Goal: Transaction & Acquisition: Purchase product/service

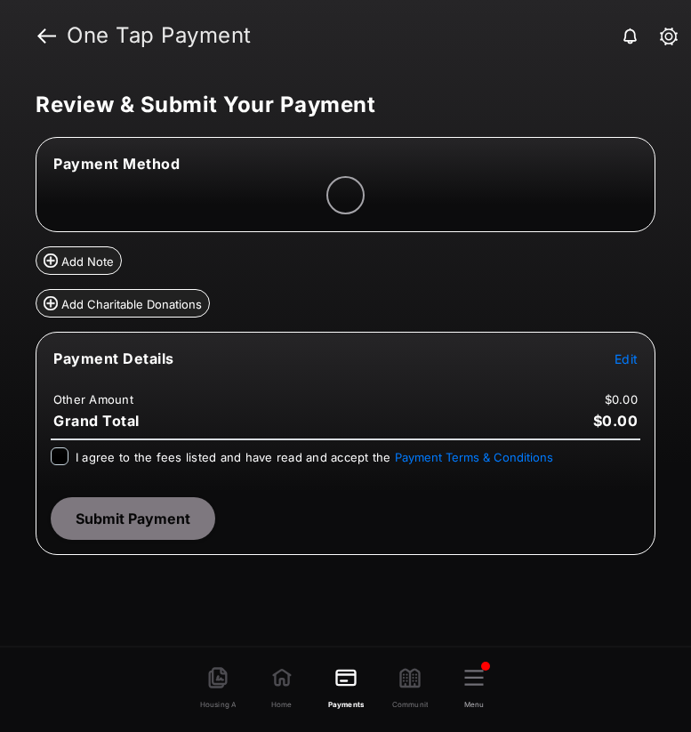
click at [631, 360] on span "Edit" at bounding box center [626, 358] width 23 height 15
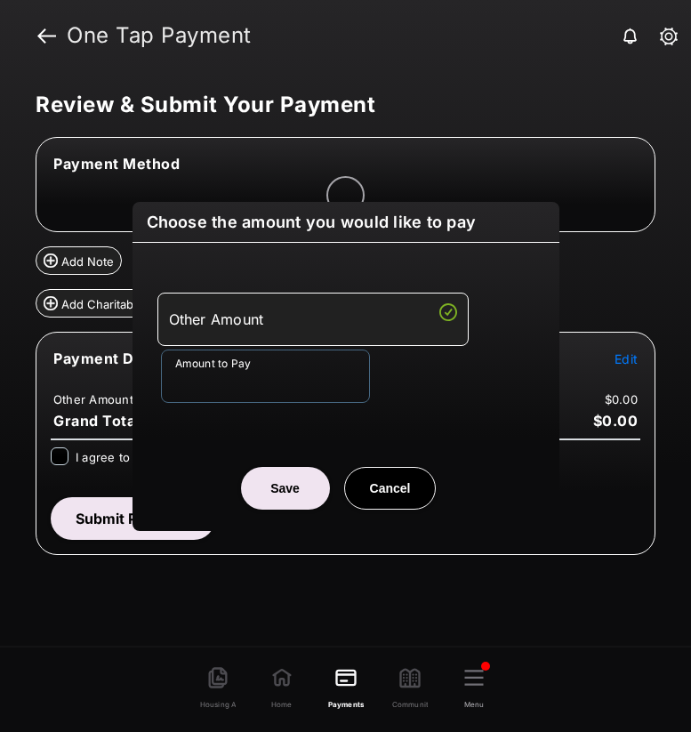
click at [276, 377] on input "Amount to Pay" at bounding box center [265, 376] width 209 height 53
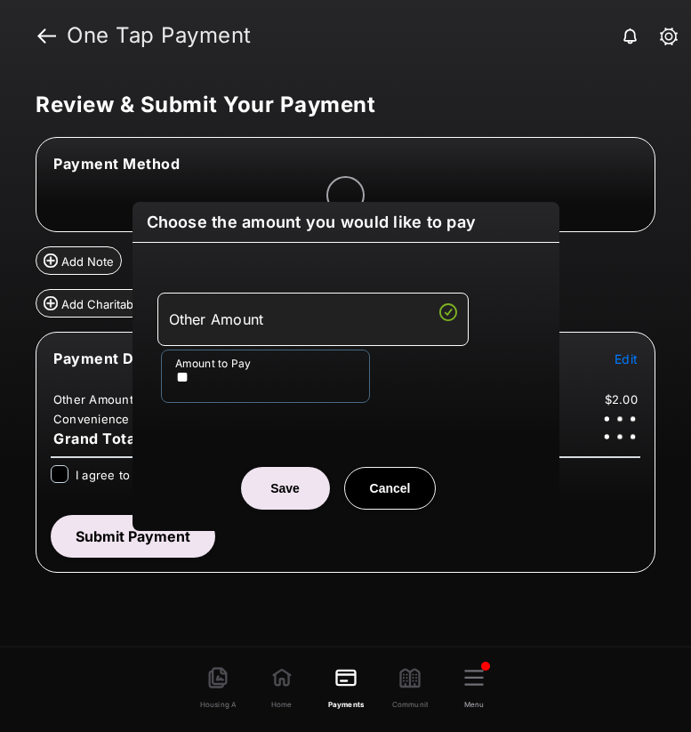
type input "**"
click at [291, 491] on button "Save" at bounding box center [285, 488] width 89 height 43
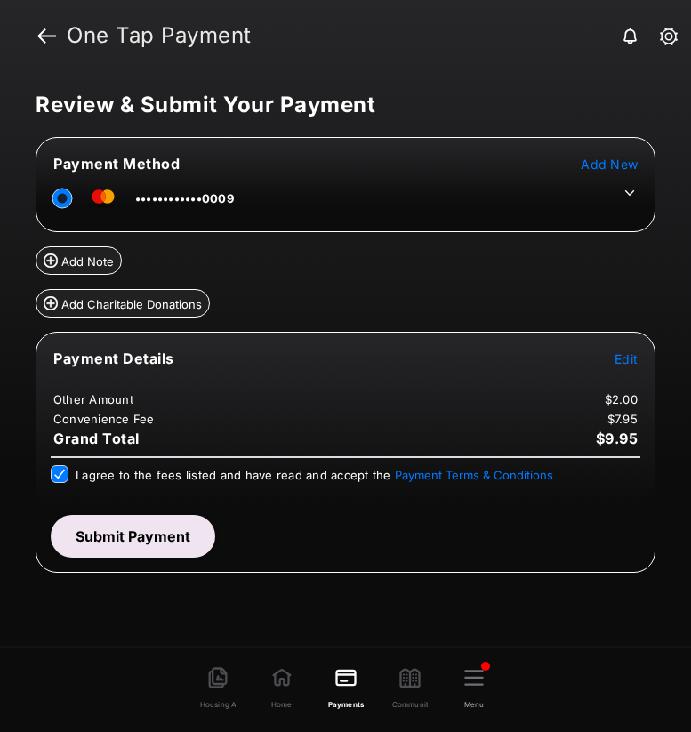
click at [634, 193] on icon at bounding box center [630, 193] width 16 height 16
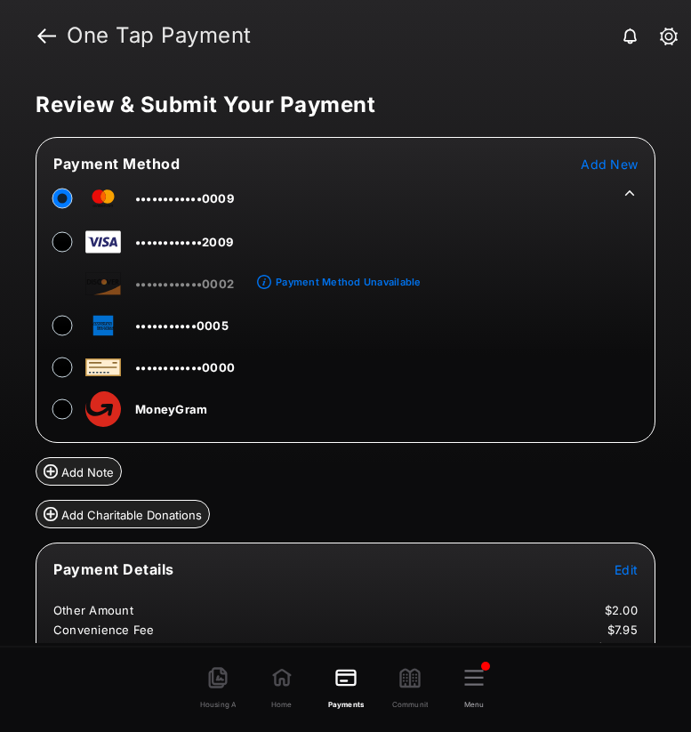
click at [222, 246] on span "••••••••••••2009" at bounding box center [184, 242] width 98 height 14
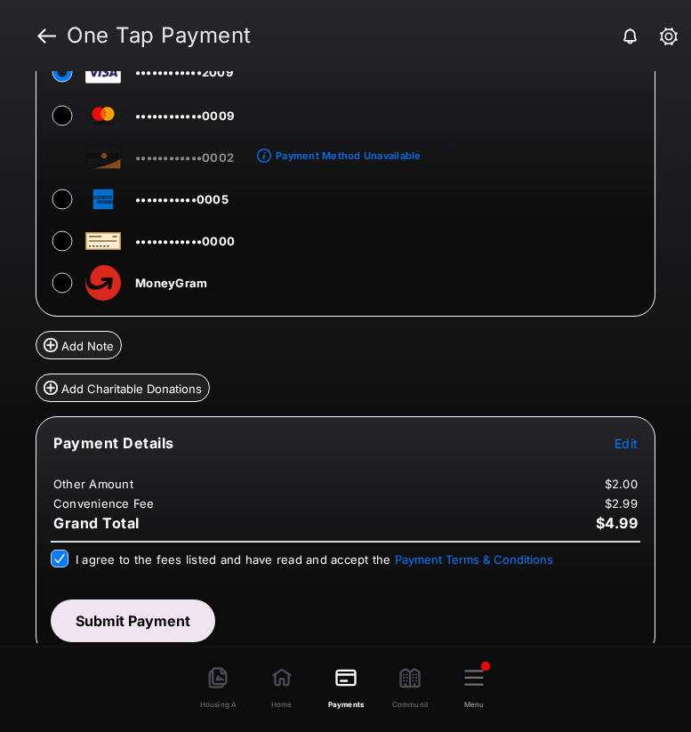
scroll to position [132, 0]
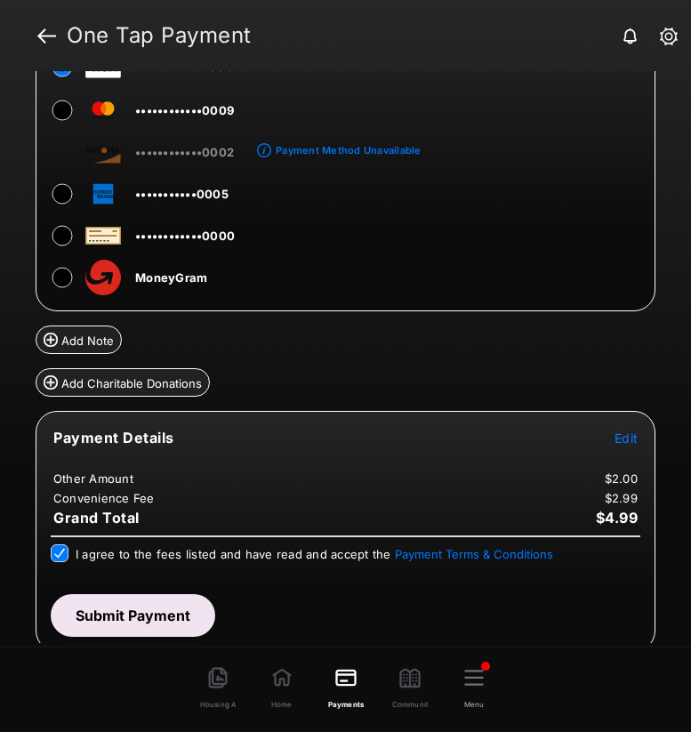
click at [98, 614] on button "Submit Payment" at bounding box center [133, 615] width 165 height 43
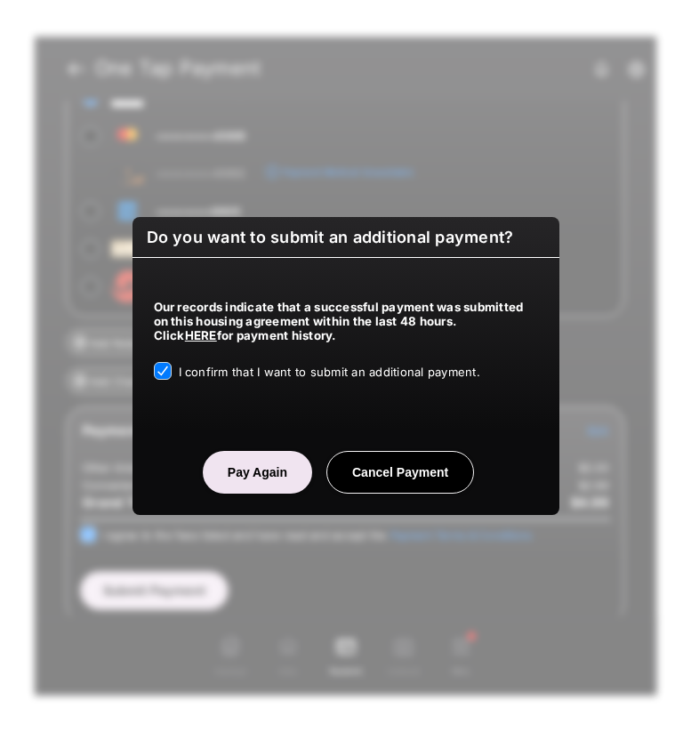
click at [262, 481] on button "Pay Again" at bounding box center [257, 472] width 109 height 43
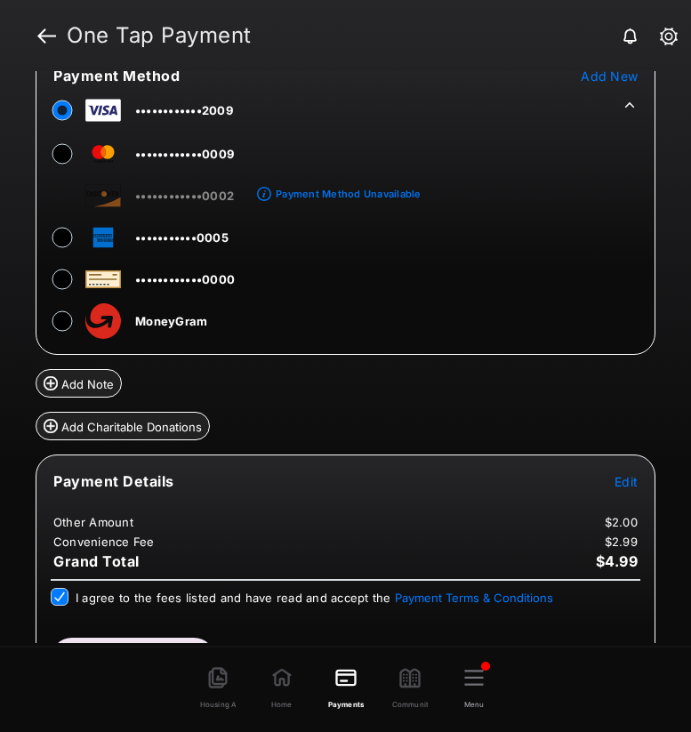
scroll to position [185, 0]
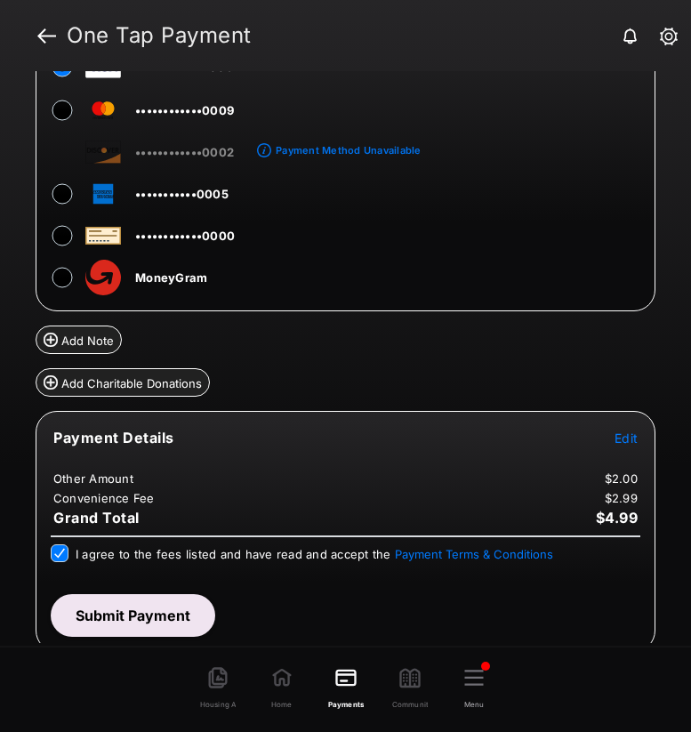
click at [148, 613] on button "Submit Payment" at bounding box center [133, 615] width 165 height 43
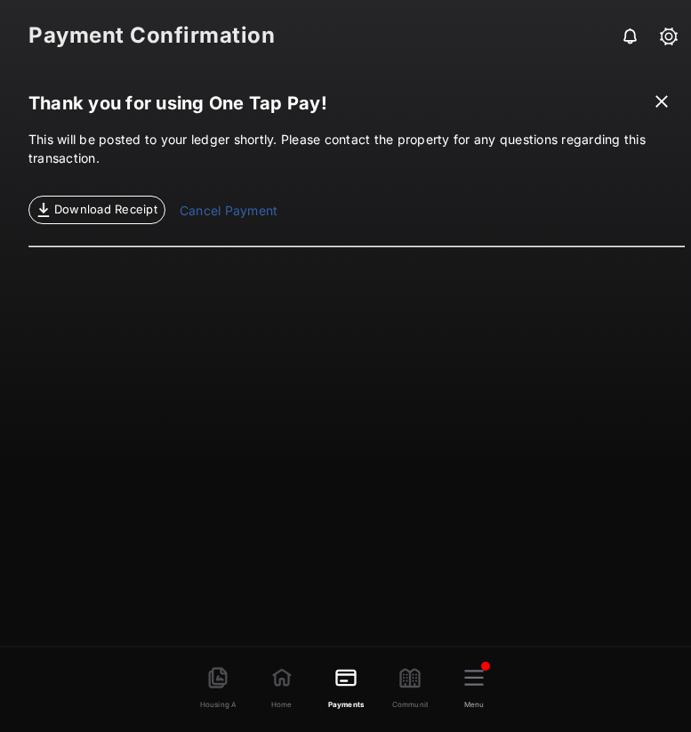
click at [236, 215] on link "Cancel Payment" at bounding box center [229, 212] width 98 height 23
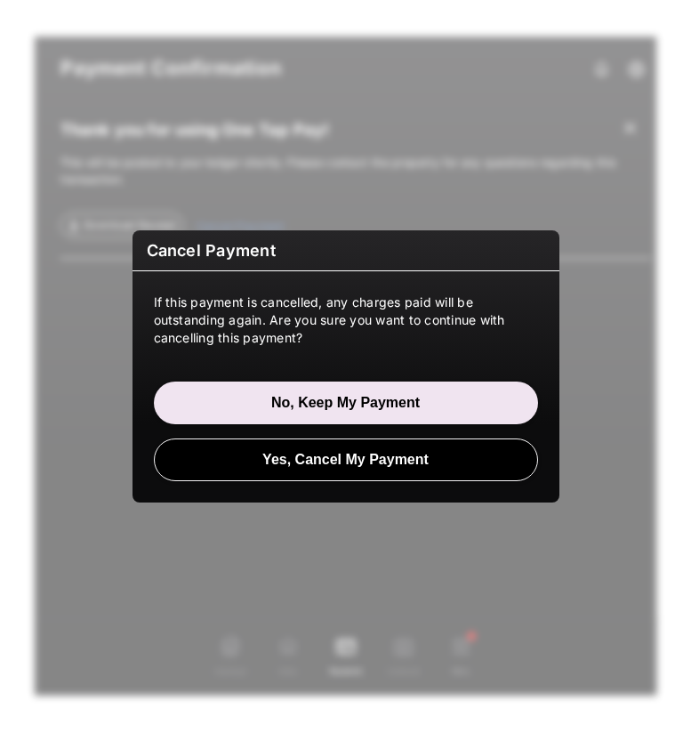
click at [274, 463] on button "Yes, Cancel My Payment" at bounding box center [346, 460] width 384 height 43
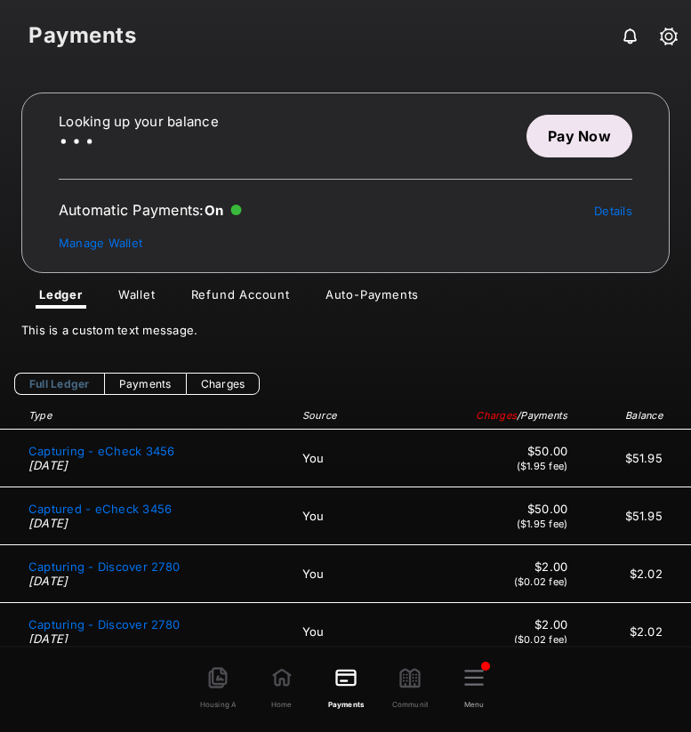
click at [602, 142] on link "Pay Now" at bounding box center [580, 136] width 106 height 43
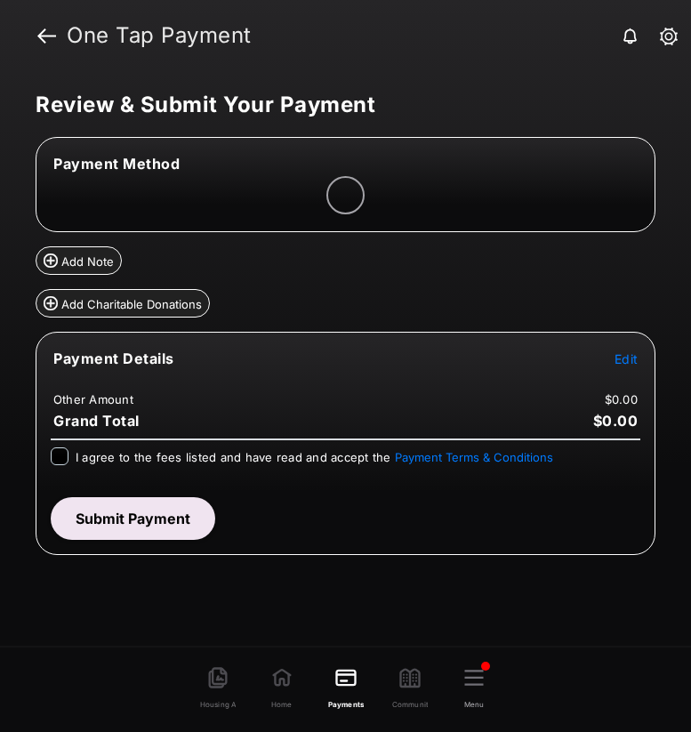
click at [627, 362] on span "Edit" at bounding box center [626, 358] width 23 height 15
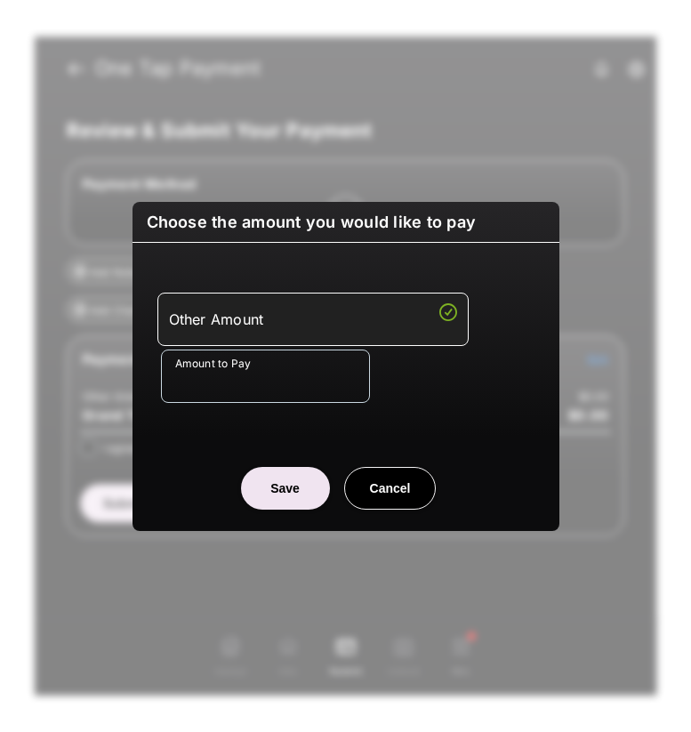
click at [310, 378] on input "Amount to Pay" at bounding box center [265, 376] width 209 height 53
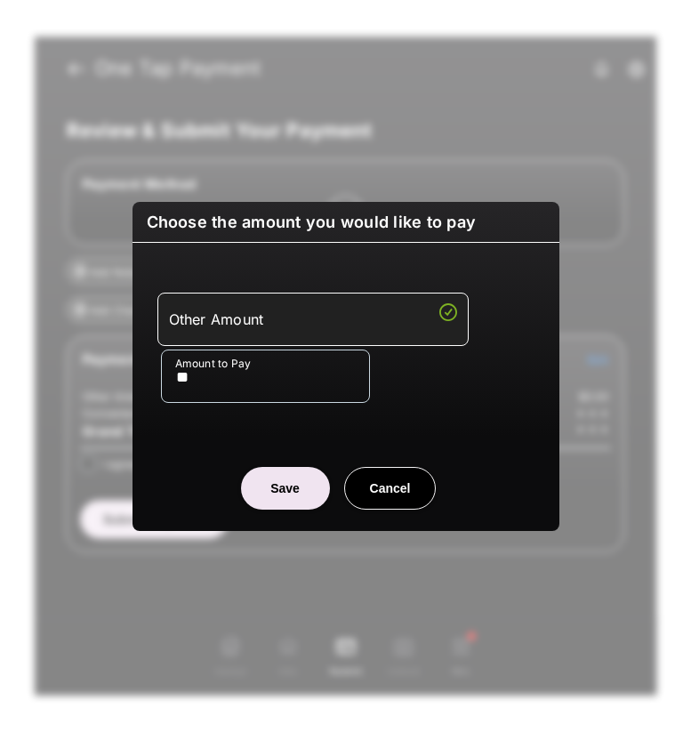
type input "**"
click at [262, 496] on button "Save" at bounding box center [285, 488] width 89 height 43
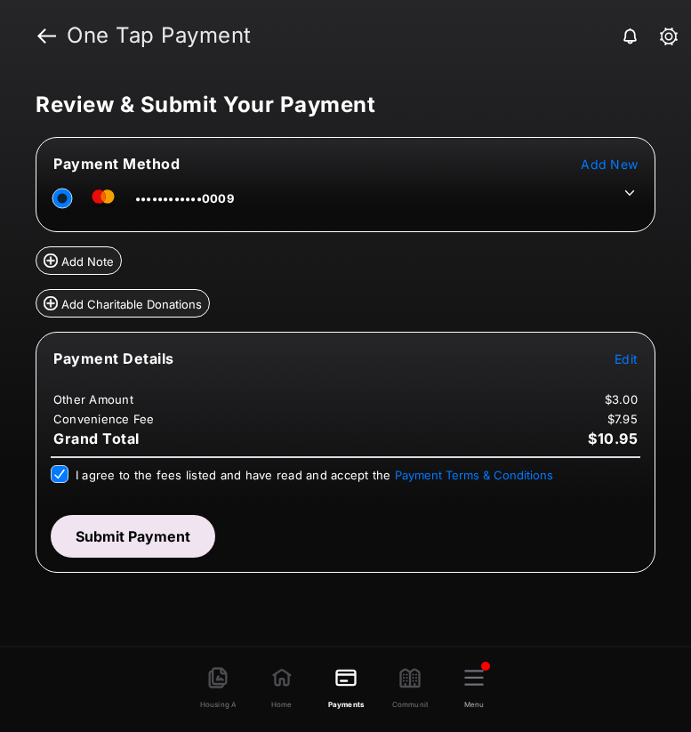
click at [630, 187] on icon at bounding box center [630, 193] width 16 height 16
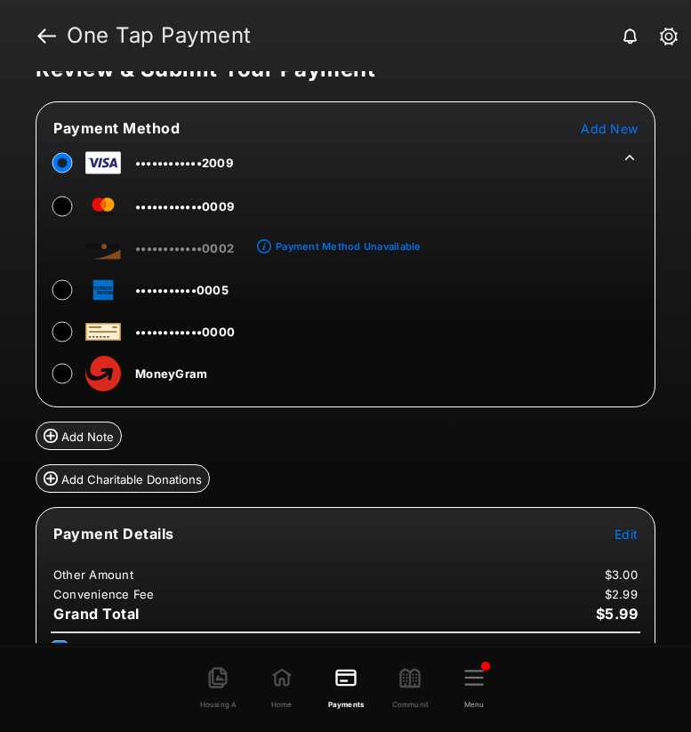
scroll to position [132, 0]
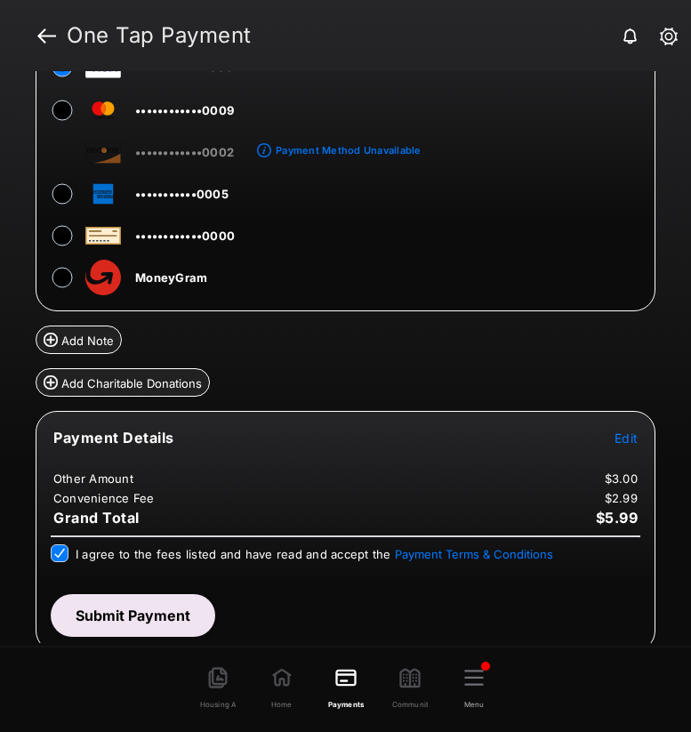
click at [128, 632] on button "Submit Payment" at bounding box center [133, 615] width 165 height 43
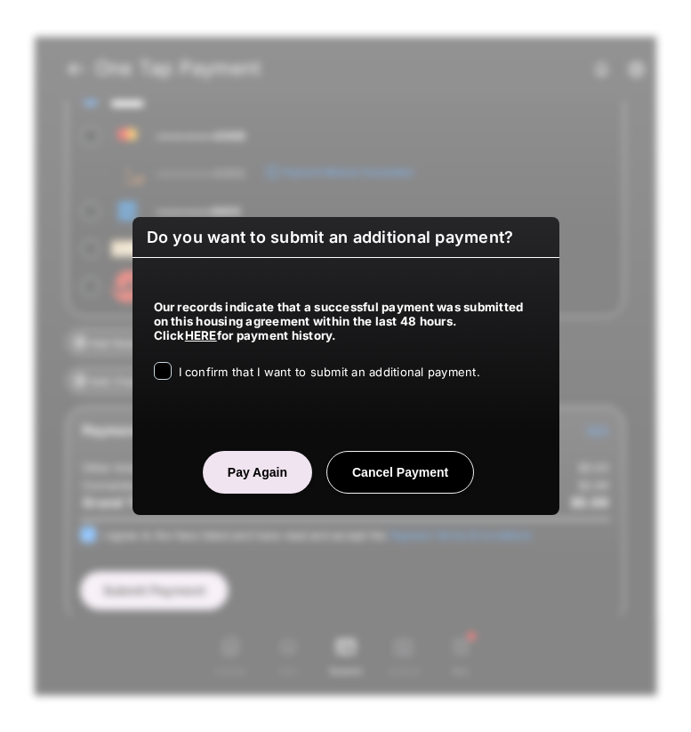
click at [229, 370] on span "I confirm that I want to submit an additional payment." at bounding box center [330, 372] width 302 height 14
click at [247, 470] on button "Pay Again" at bounding box center [257, 472] width 109 height 43
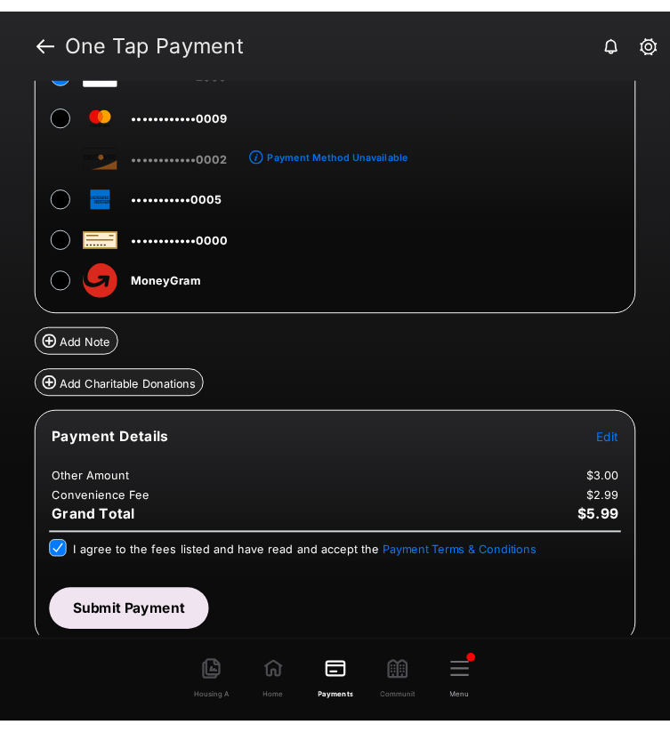
scroll to position [185, 0]
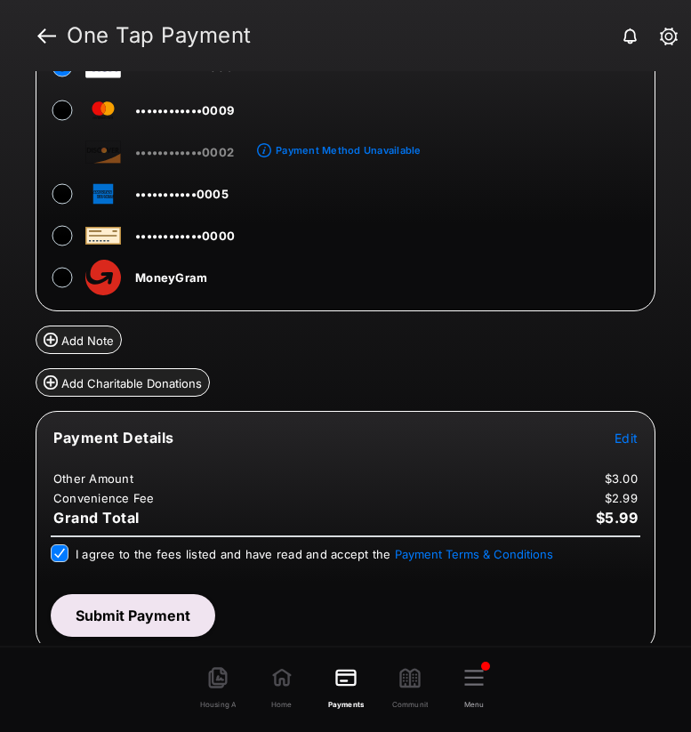
click at [179, 609] on button "Submit Payment" at bounding box center [133, 615] width 165 height 43
click at [117, 622] on button "Submit Payment" at bounding box center [133, 615] width 165 height 43
click at [118, 620] on button "Submit Payment" at bounding box center [133, 615] width 165 height 43
click at [169, 607] on button "Submit Payment" at bounding box center [133, 615] width 165 height 43
